Goal: Information Seeking & Learning: Compare options

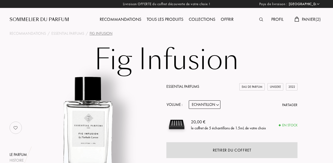
select select "FR"
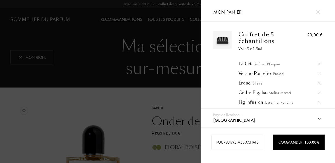
select select "FR"
click at [319, 12] on img at bounding box center [318, 12] width 4 height 4
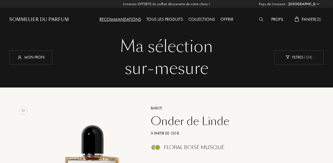
click at [257, 20] on div at bounding box center [263, 19] width 12 height 7
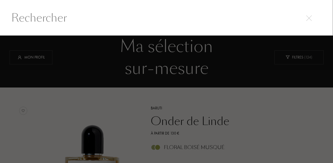
scroll to position [0, 0]
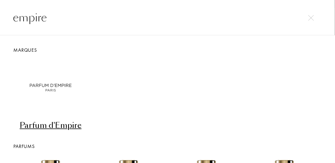
type input "empire"
click at [69, 127] on div "Parfum d'Empire" at bounding box center [51, 125] width 74 height 11
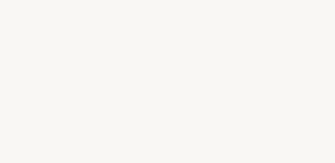
select select "FR"
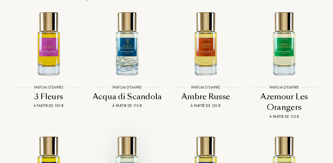
scroll to position [1040, 0]
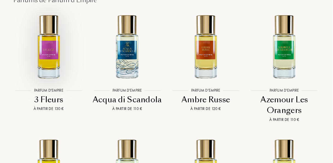
click at [49, 57] on img at bounding box center [48, 46] width 71 height 71
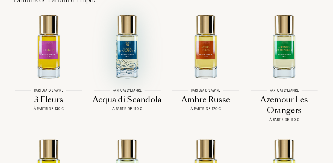
click at [127, 54] on img at bounding box center [127, 46] width 71 height 71
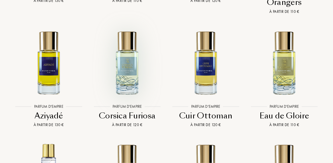
scroll to position [1148, 0]
click at [130, 54] on img at bounding box center [127, 62] width 71 height 71
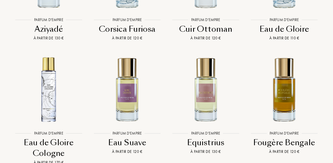
scroll to position [1235, 0]
click at [128, 82] on img at bounding box center [127, 89] width 71 height 71
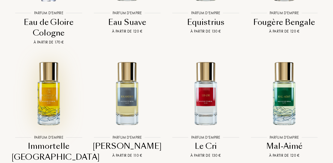
scroll to position [1355, 0]
click at [48, 89] on img at bounding box center [48, 93] width 71 height 71
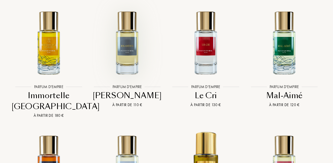
scroll to position [1407, 0]
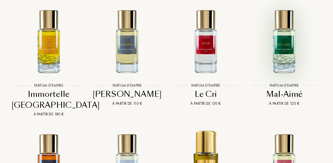
click at [281, 24] on img at bounding box center [284, 41] width 71 height 71
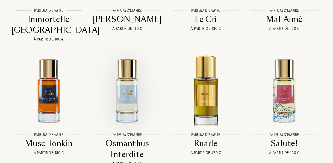
scroll to position [1482, 0]
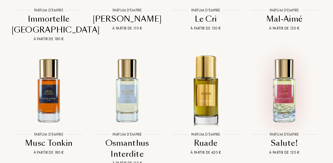
click at [285, 65] on img at bounding box center [284, 90] width 71 height 71
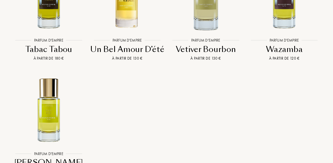
scroll to position [1702, 0]
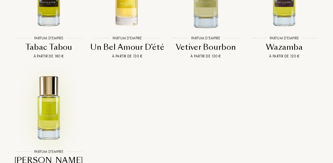
click at [48, 99] on img at bounding box center [48, 107] width 71 height 71
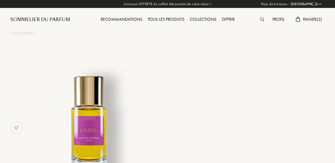
select select "FR"
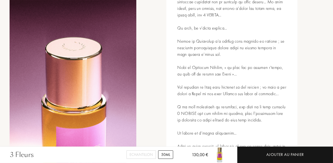
scroll to position [246, 0]
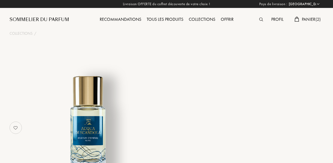
select select "FR"
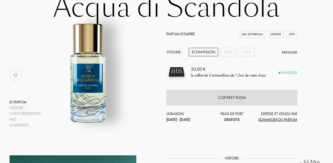
scroll to position [51, 0]
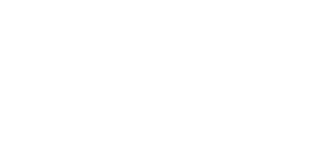
select select "FR"
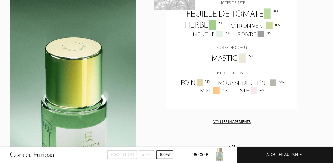
scroll to position [576, 0]
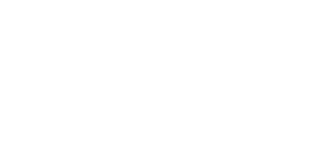
select select "FR"
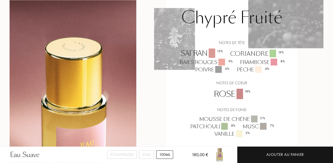
scroll to position [498, 0]
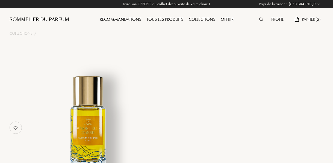
select select "FR"
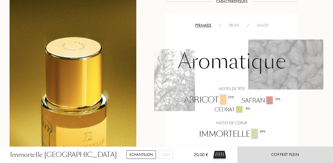
scroll to position [527, 0]
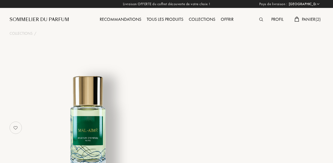
select select "FR"
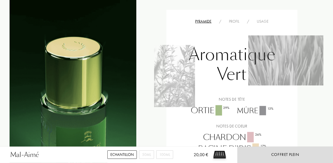
scroll to position [509, 0]
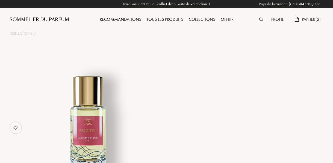
select select "FR"
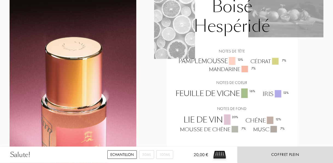
scroll to position [509, 0]
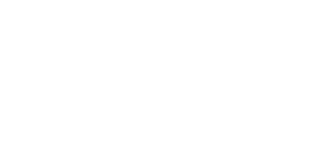
select select "FR"
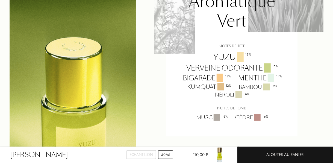
scroll to position [495, 0]
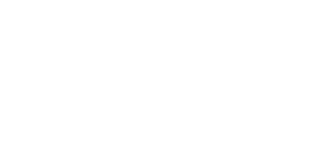
select select "FR"
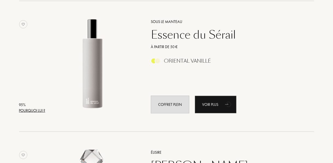
scroll to position [216, 0]
click at [176, 41] on div "Essence du Sérail" at bounding box center [226, 34] width 159 height 13
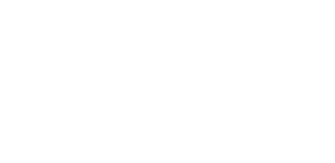
select select "FR"
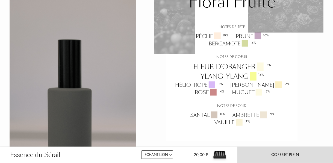
scroll to position [448, 0]
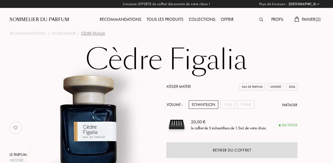
select select "FR"
